Goal: Check status: Check status

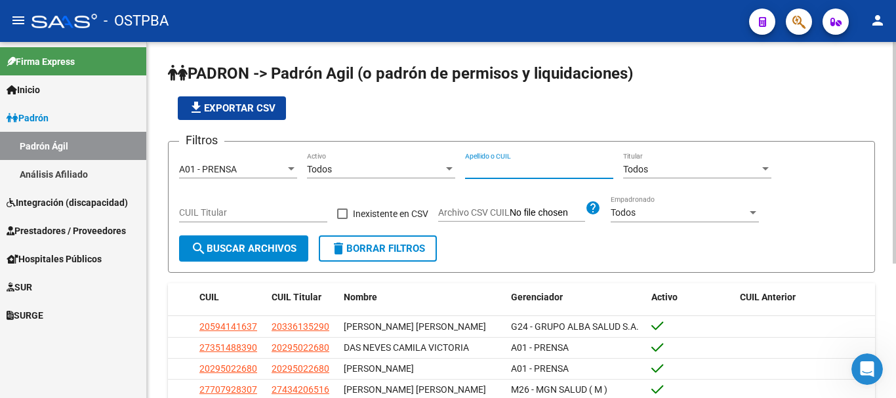
click at [480, 166] on input "Apellido o CUIL" at bounding box center [539, 169] width 148 height 11
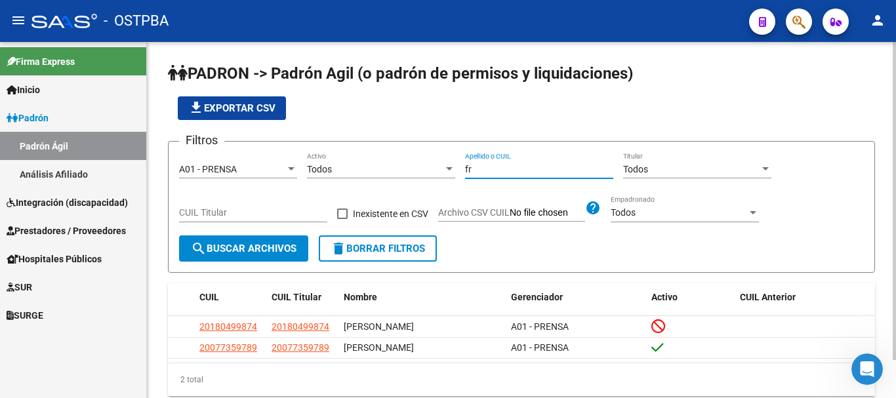
type input "f"
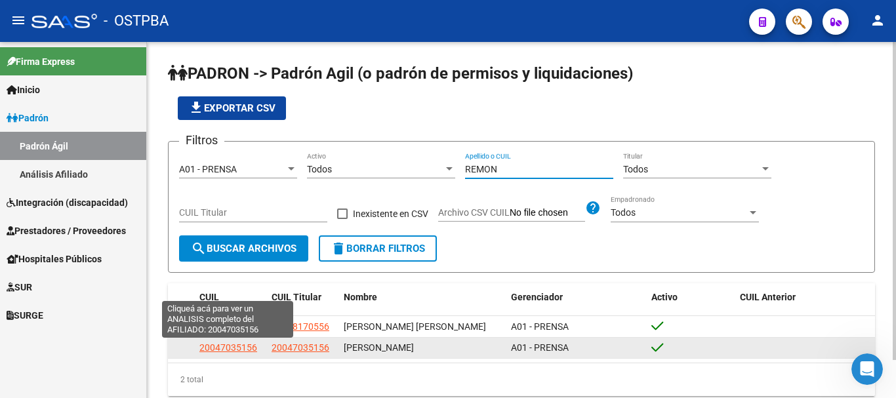
click at [247, 346] on span "20047035156" at bounding box center [228, 347] width 58 height 10
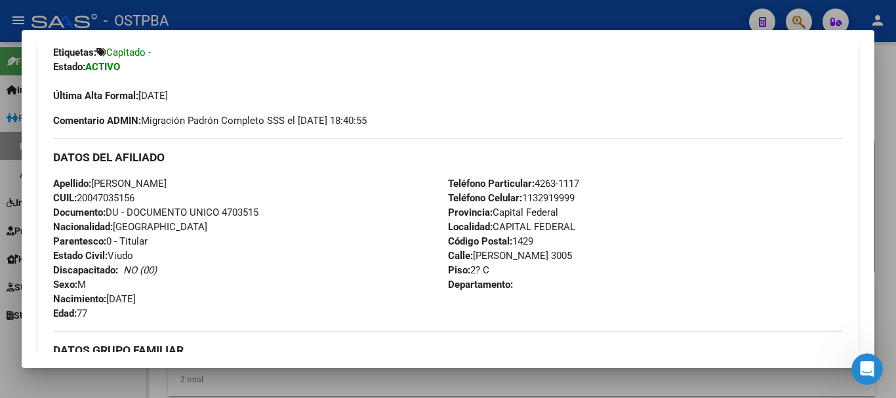
scroll to position [394, 0]
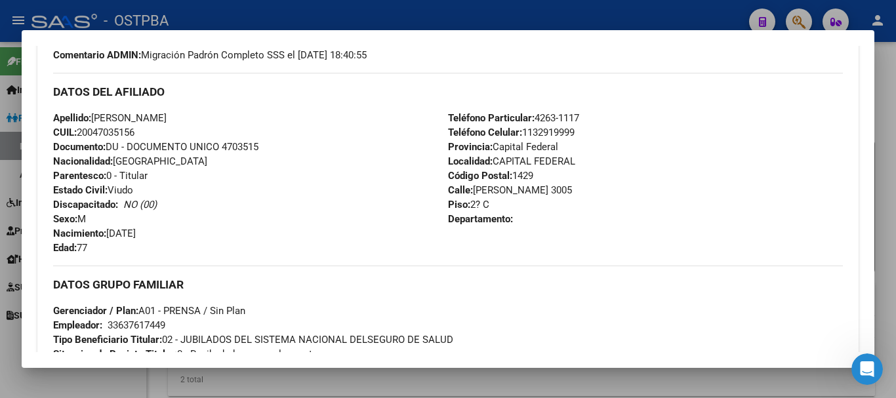
click at [263, 385] on div at bounding box center [448, 199] width 896 height 398
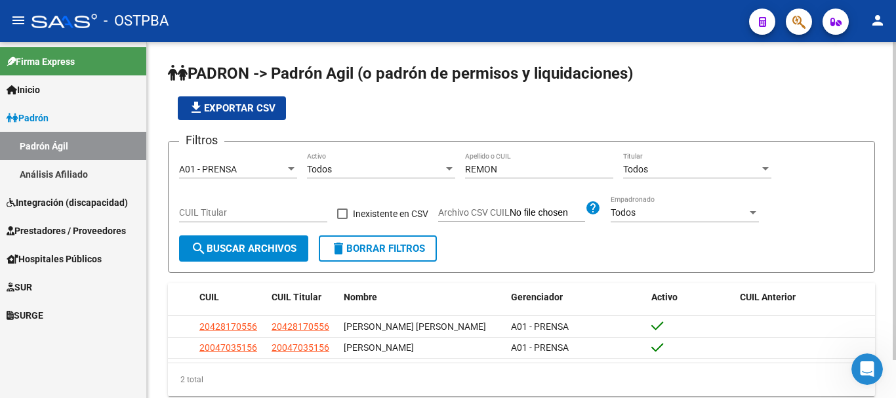
click at [505, 169] on input "REMON" at bounding box center [539, 169] width 148 height 11
type input "R"
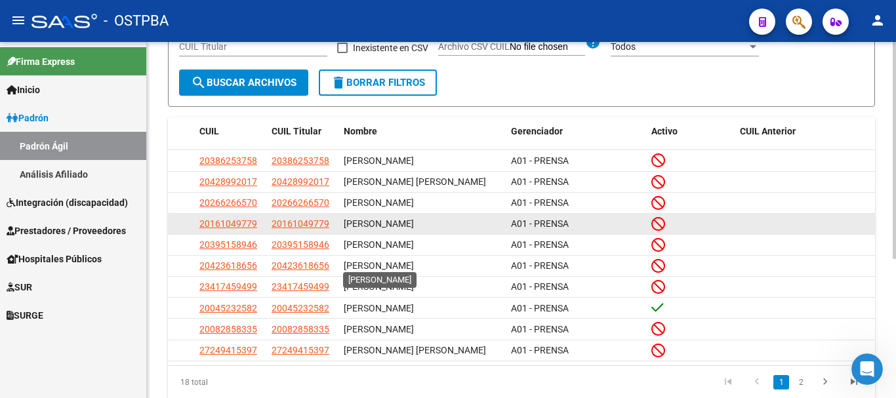
scroll to position [197, 0]
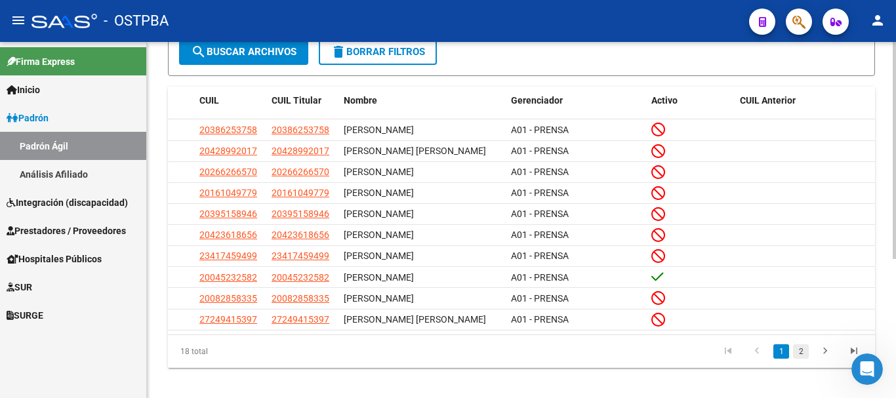
type input "MORALES"
click at [802, 359] on link "2" at bounding box center [801, 351] width 16 height 14
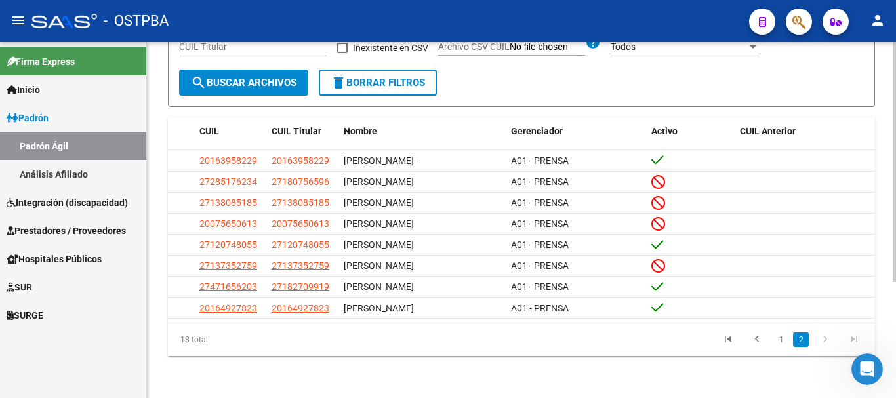
scroll to position [173, 0]
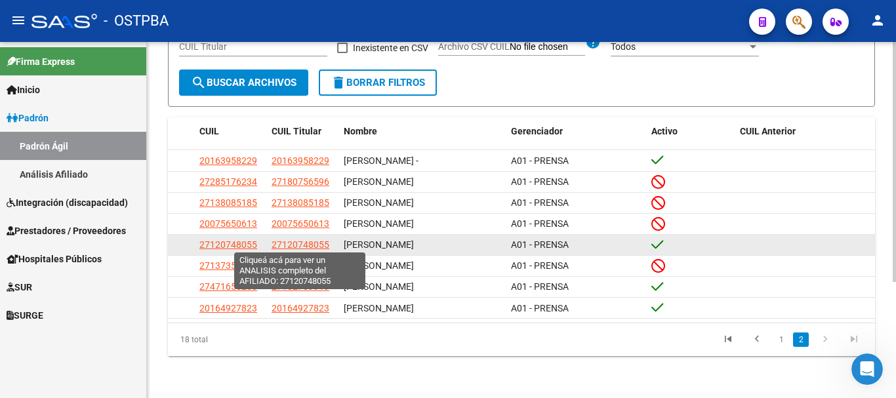
click at [302, 241] on span "27120748055" at bounding box center [301, 244] width 58 height 10
type textarea "27120748055"
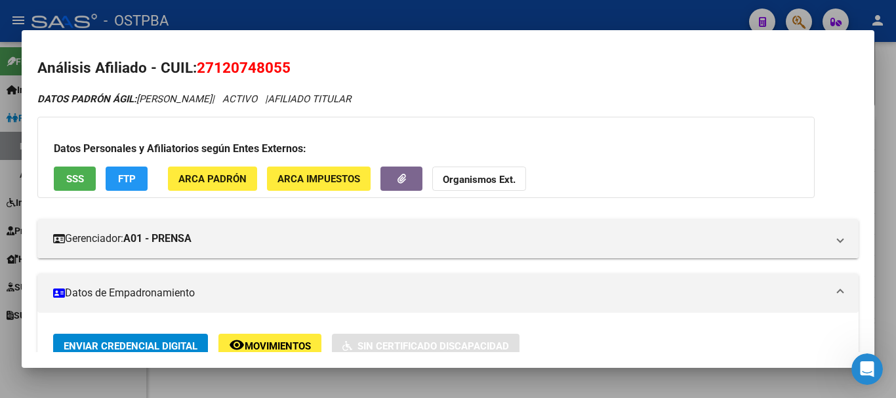
scroll to position [0, 0]
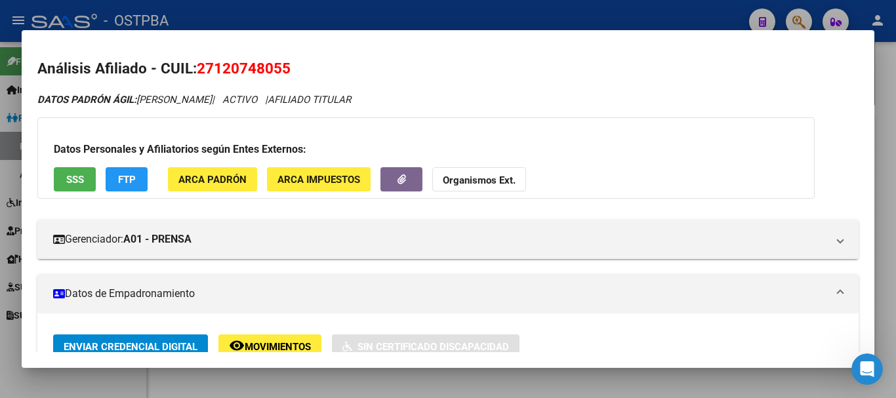
click at [352, 374] on div at bounding box center [448, 199] width 896 height 398
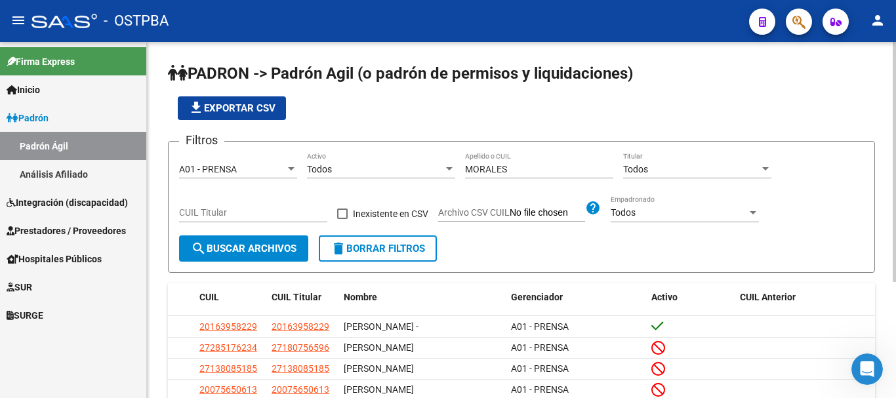
click at [512, 165] on input "MORALES" at bounding box center [539, 169] width 148 height 11
type input "M"
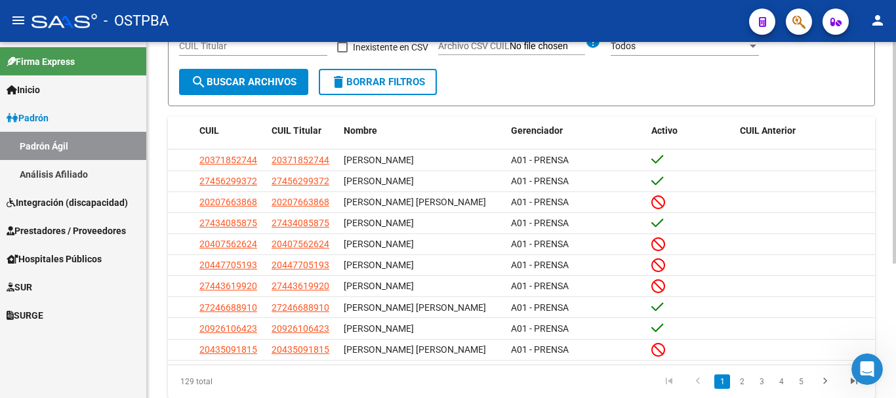
scroll to position [197, 0]
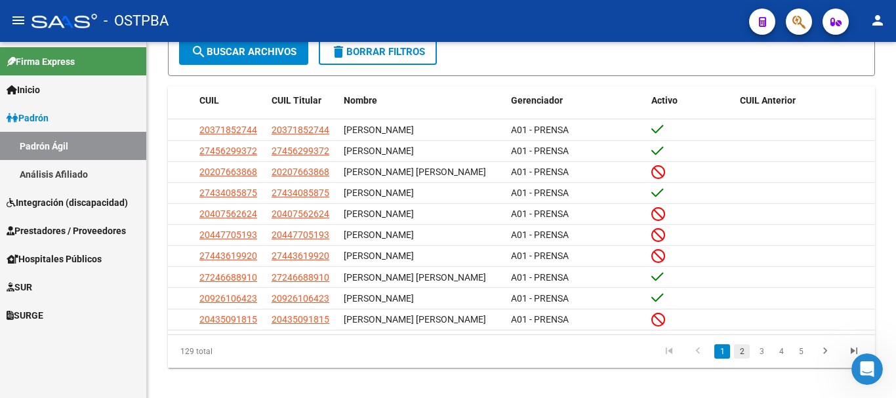
click at [739, 359] on link "2" at bounding box center [742, 351] width 16 height 14
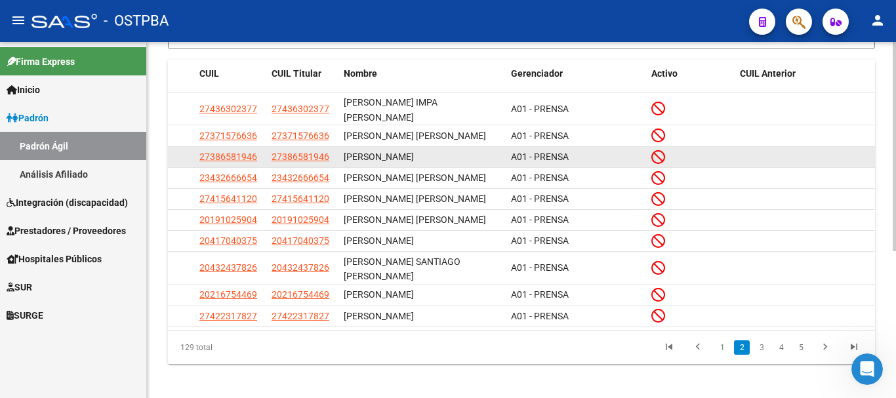
scroll to position [249, 0]
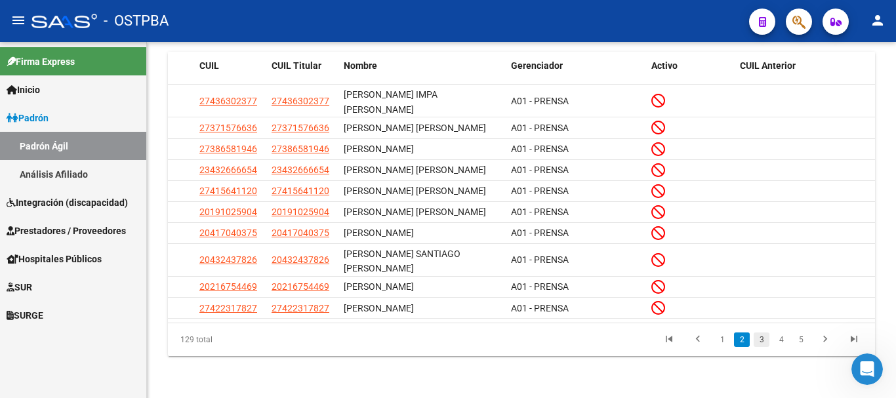
click at [762, 338] on link "3" at bounding box center [762, 340] width 16 height 14
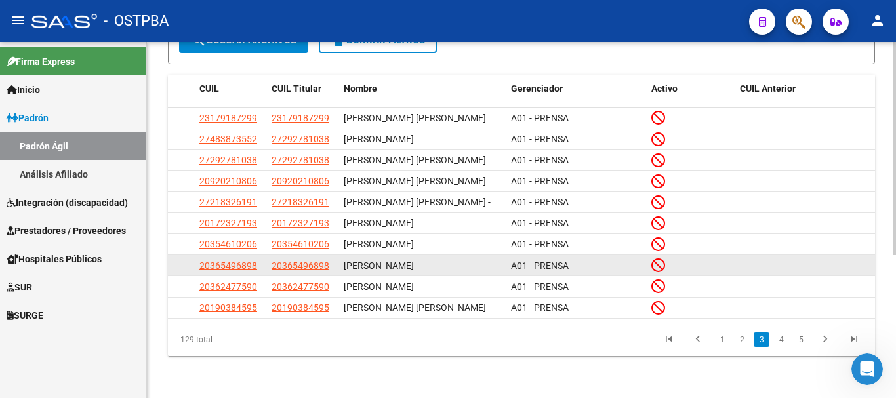
scroll to position [238, 0]
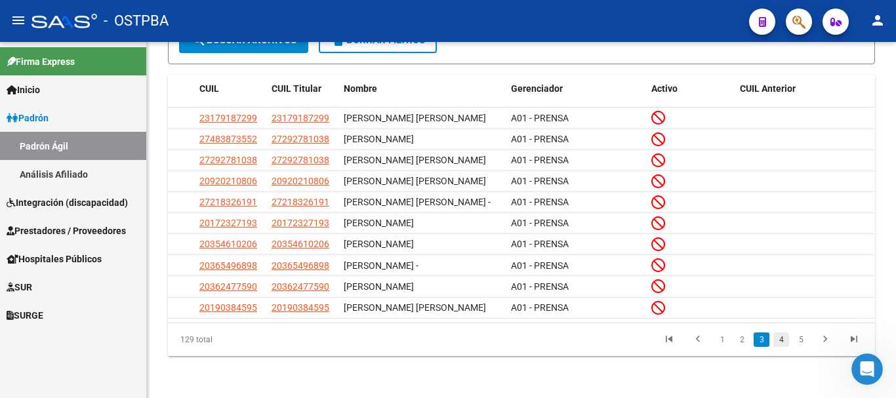
click at [779, 337] on link "4" at bounding box center [781, 340] width 16 height 14
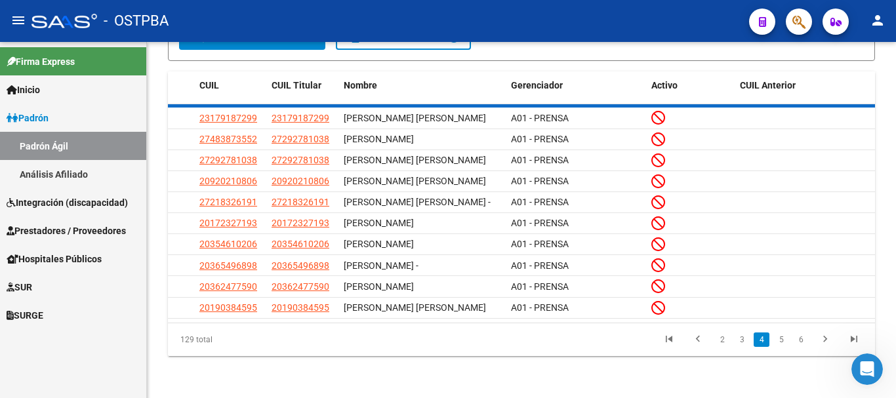
scroll to position [216, 0]
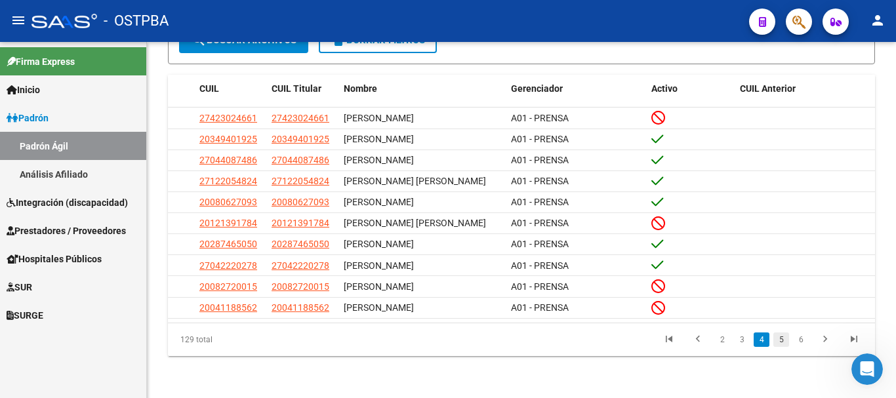
click at [786, 340] on link "5" at bounding box center [781, 340] width 16 height 14
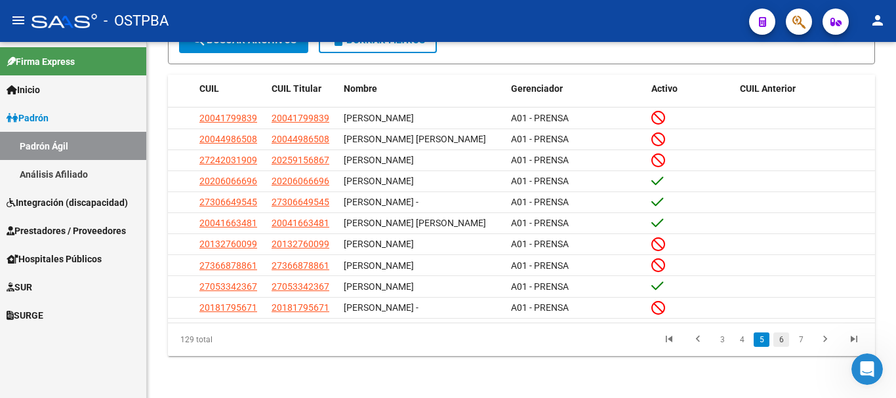
click at [780, 347] on link "6" at bounding box center [781, 340] width 16 height 14
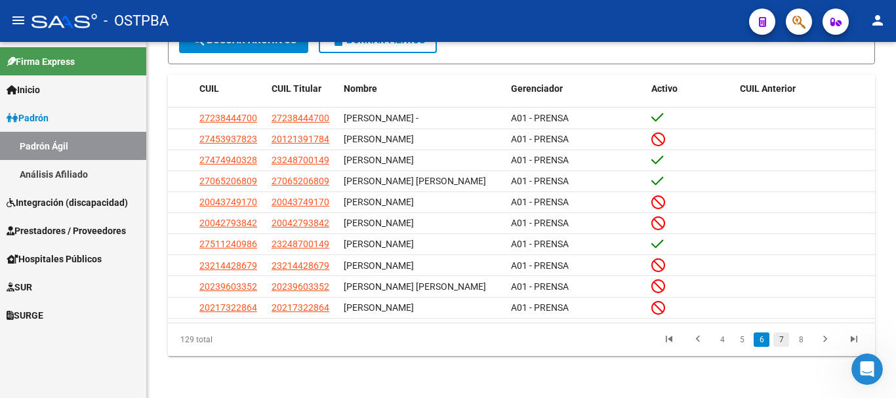
click at [783, 338] on link "7" at bounding box center [781, 340] width 16 height 14
click at [783, 338] on link "8" at bounding box center [781, 340] width 16 height 14
click at [783, 347] on link "9" at bounding box center [780, 340] width 16 height 14
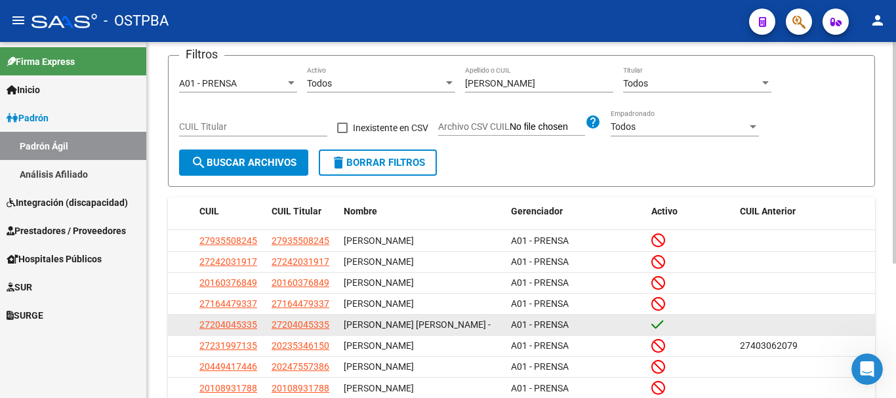
scroll to position [0, 0]
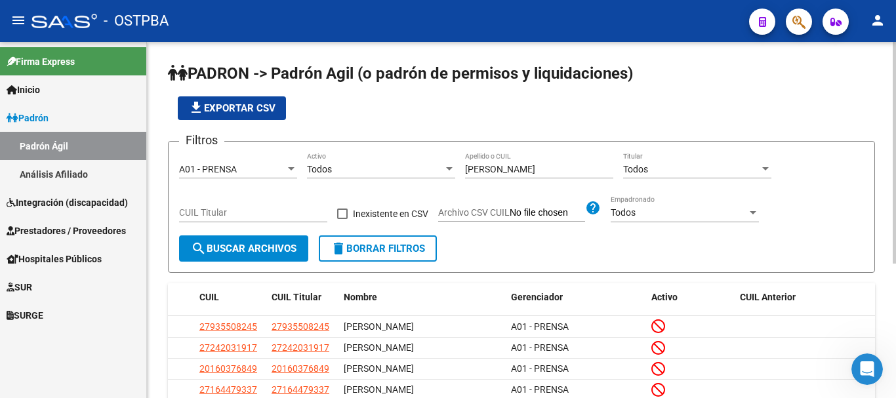
click at [574, 159] on div "[PERSON_NAME] o CUIL" at bounding box center [539, 165] width 148 height 26
type input "F"
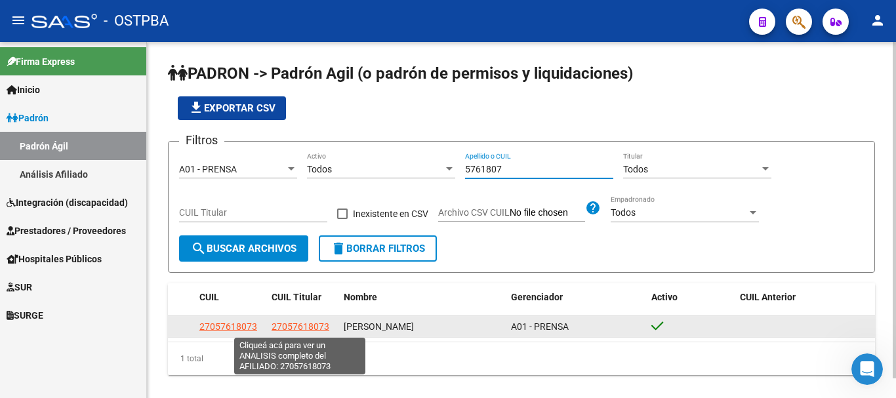
type input "5761807"
click at [289, 328] on span "27057618073" at bounding box center [301, 326] width 58 height 10
type textarea "27057618073"
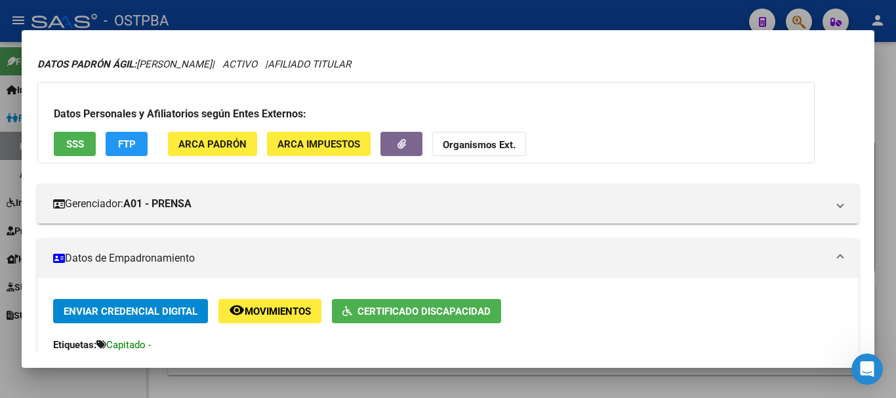
scroll to position [66, 0]
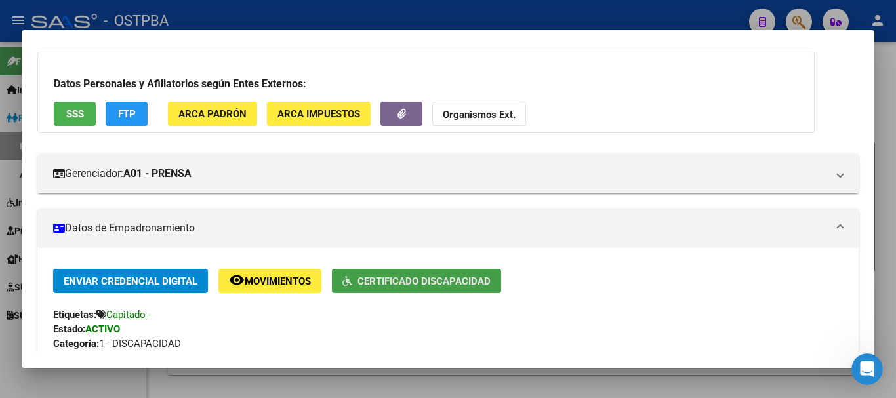
click at [403, 285] on span "Certificado Discapacidad" at bounding box center [424, 282] width 133 height 12
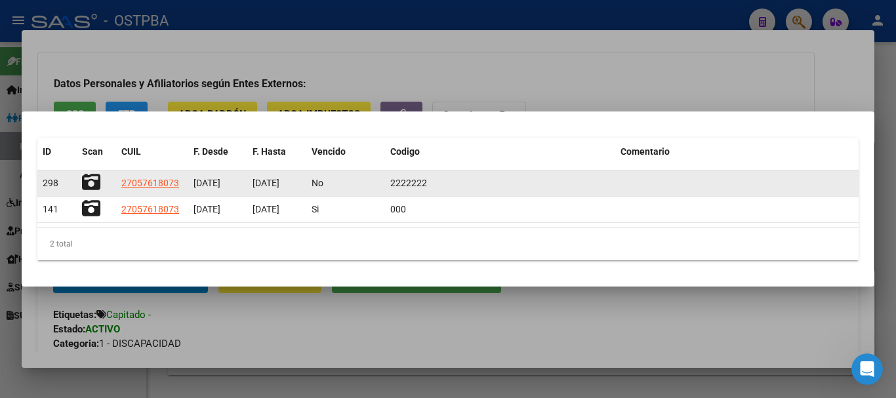
click at [94, 180] on icon at bounding box center [91, 182] width 18 height 18
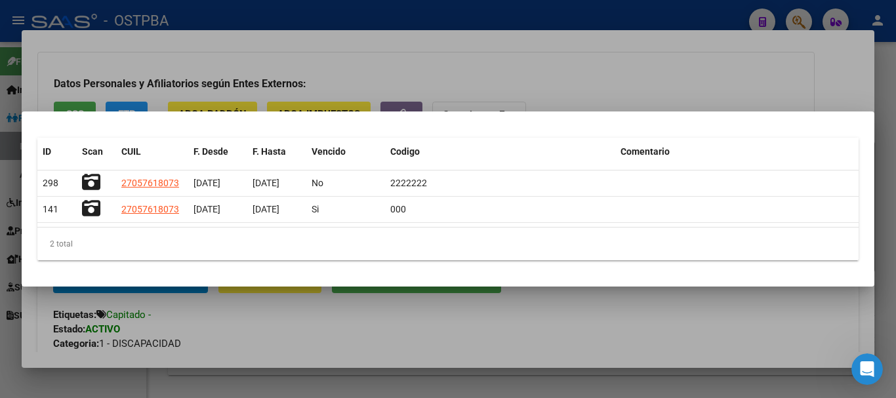
click at [368, 386] on div at bounding box center [448, 199] width 896 height 398
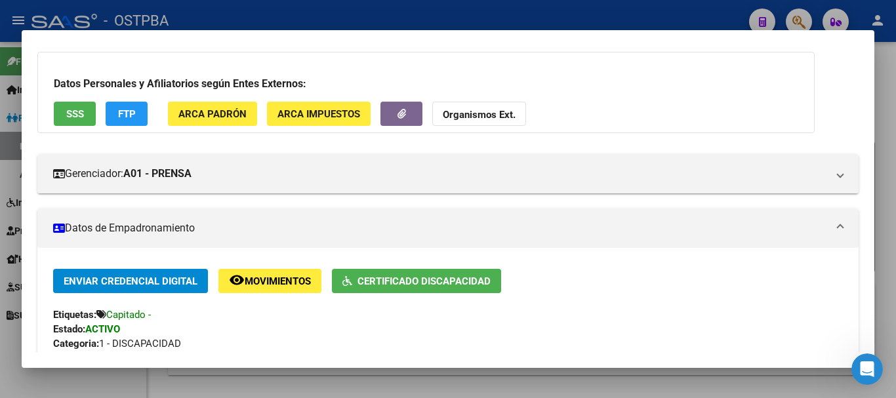
click at [368, 384] on div at bounding box center [448, 199] width 896 height 398
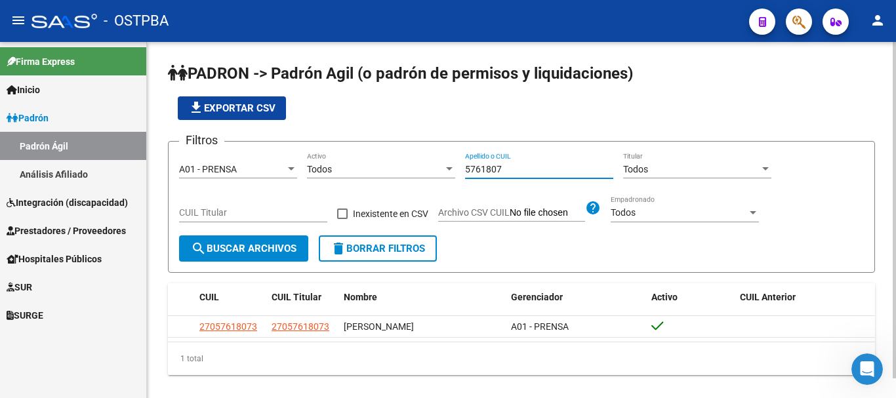
click at [514, 167] on input "5761807" at bounding box center [539, 169] width 148 height 11
type input "5"
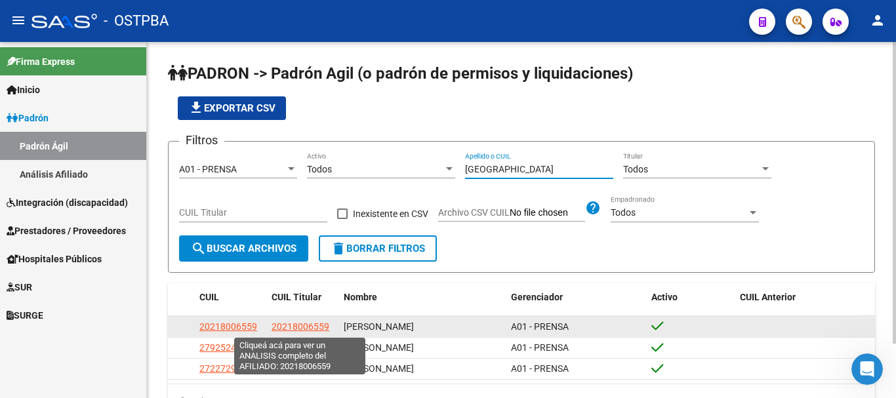
type input "[GEOGRAPHIC_DATA]"
click at [291, 326] on span "20218006559" at bounding box center [301, 326] width 58 height 10
type textarea "20218006559"
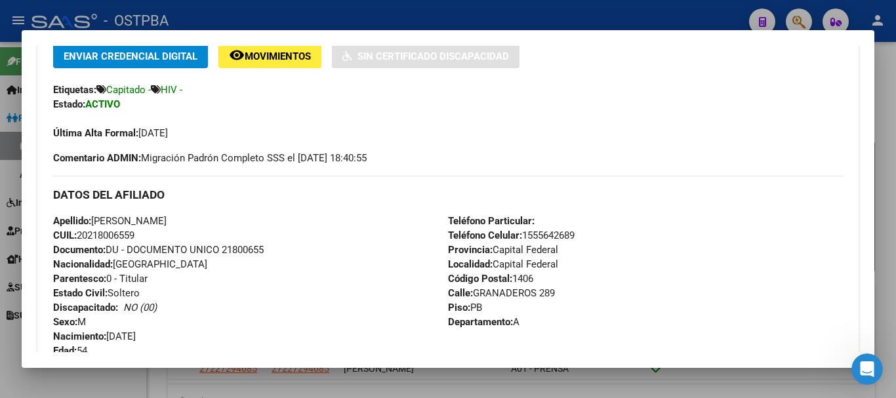
scroll to position [328, 0]
